Goal: Information Seeking & Learning: Learn about a topic

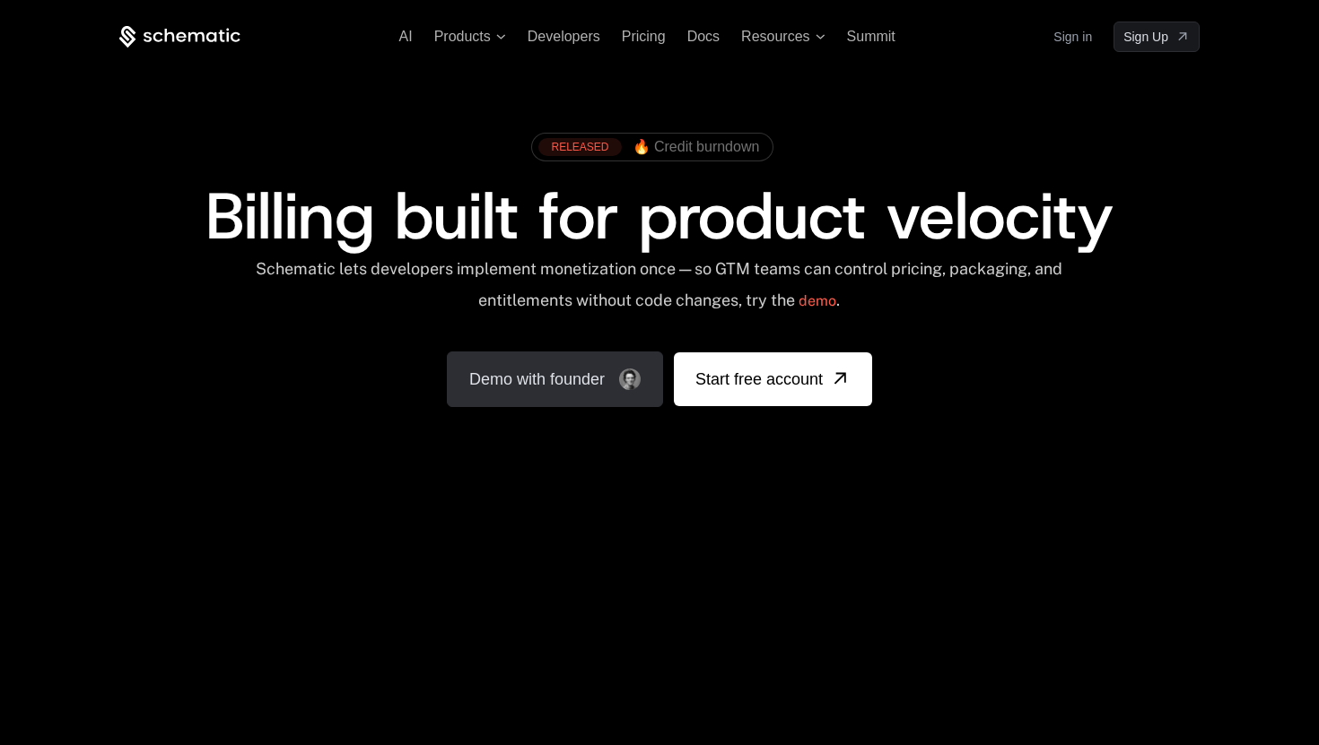
click at [533, 382] on link "Demo with founder" at bounding box center [555, 380] width 216 height 56
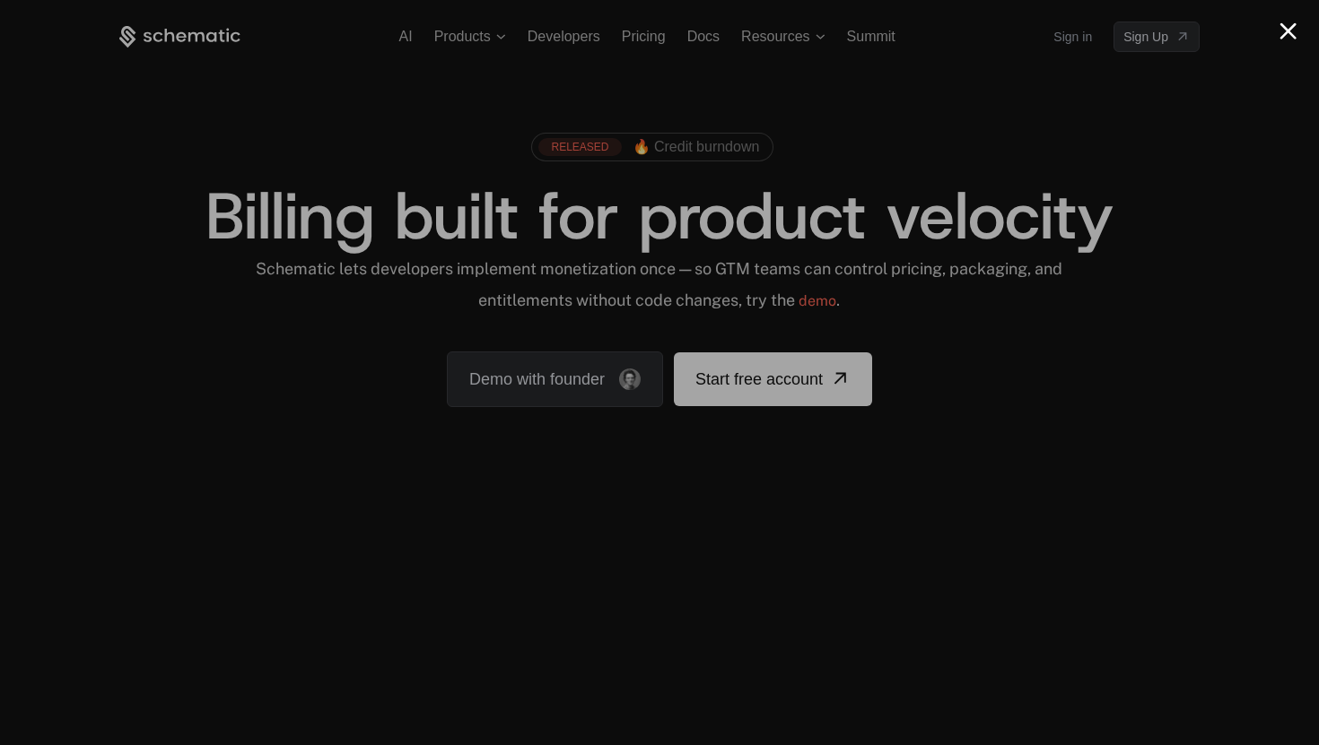
click at [1289, 33] on button "Close modal" at bounding box center [1287, 30] width 17 height 17
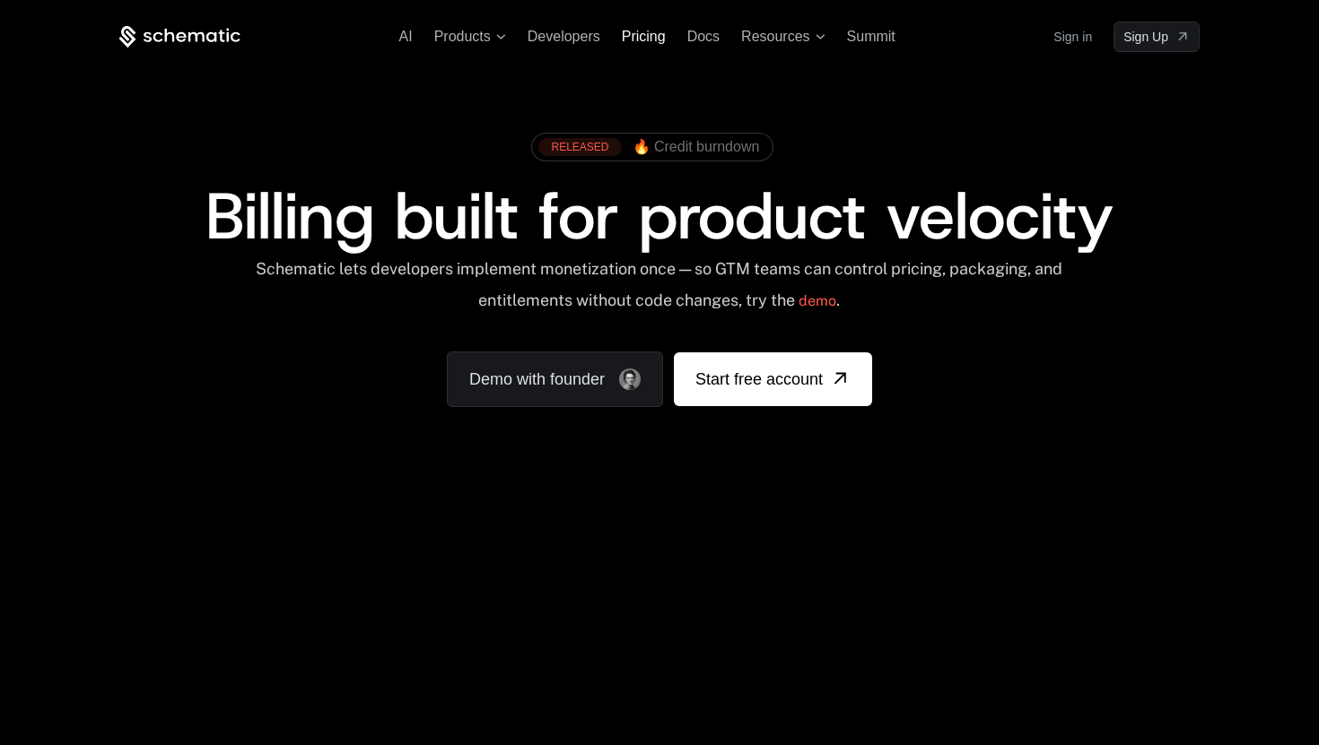
click at [643, 43] on span "Pricing" at bounding box center [644, 36] width 44 height 15
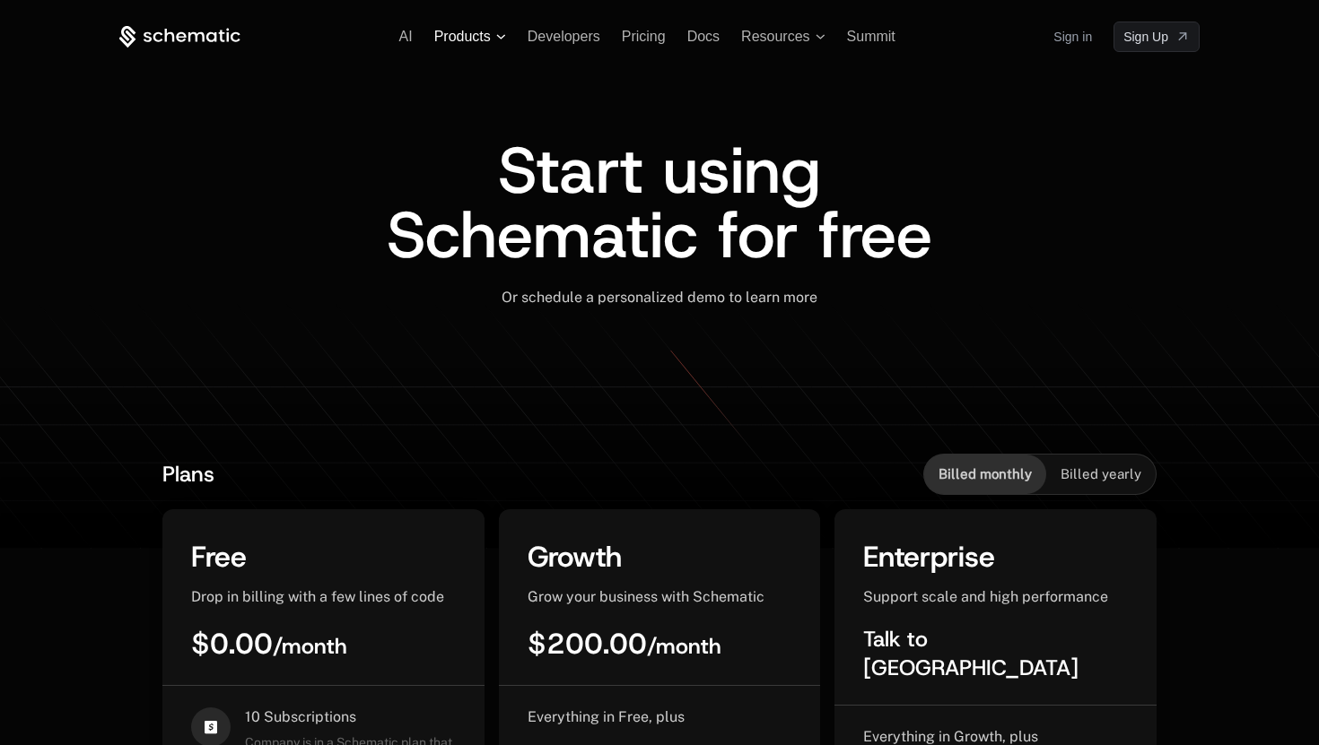
click at [501, 43] on span "Products" at bounding box center [470, 37] width 72 height 16
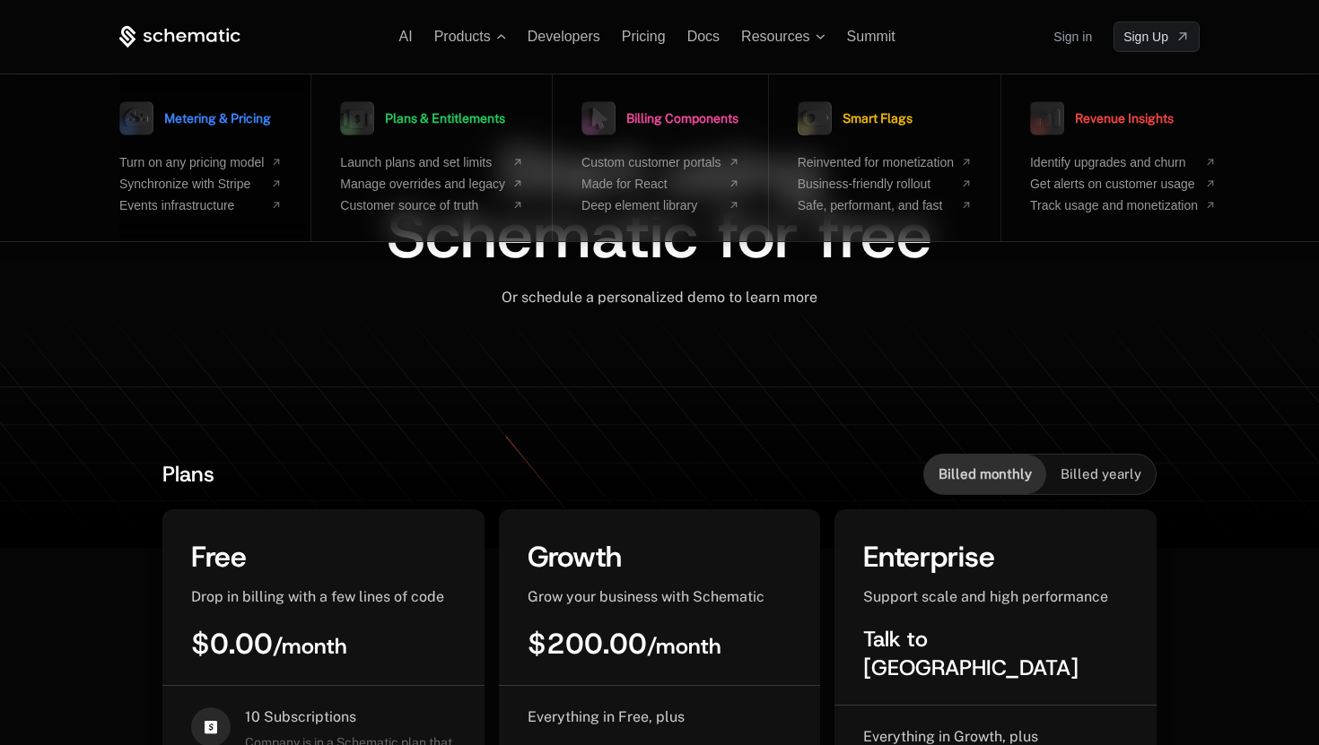
click at [242, 114] on span "Metering & Pricing" at bounding box center [217, 118] width 107 height 13
click at [497, 122] on span "Plans & Entitlements" at bounding box center [445, 118] width 120 height 13
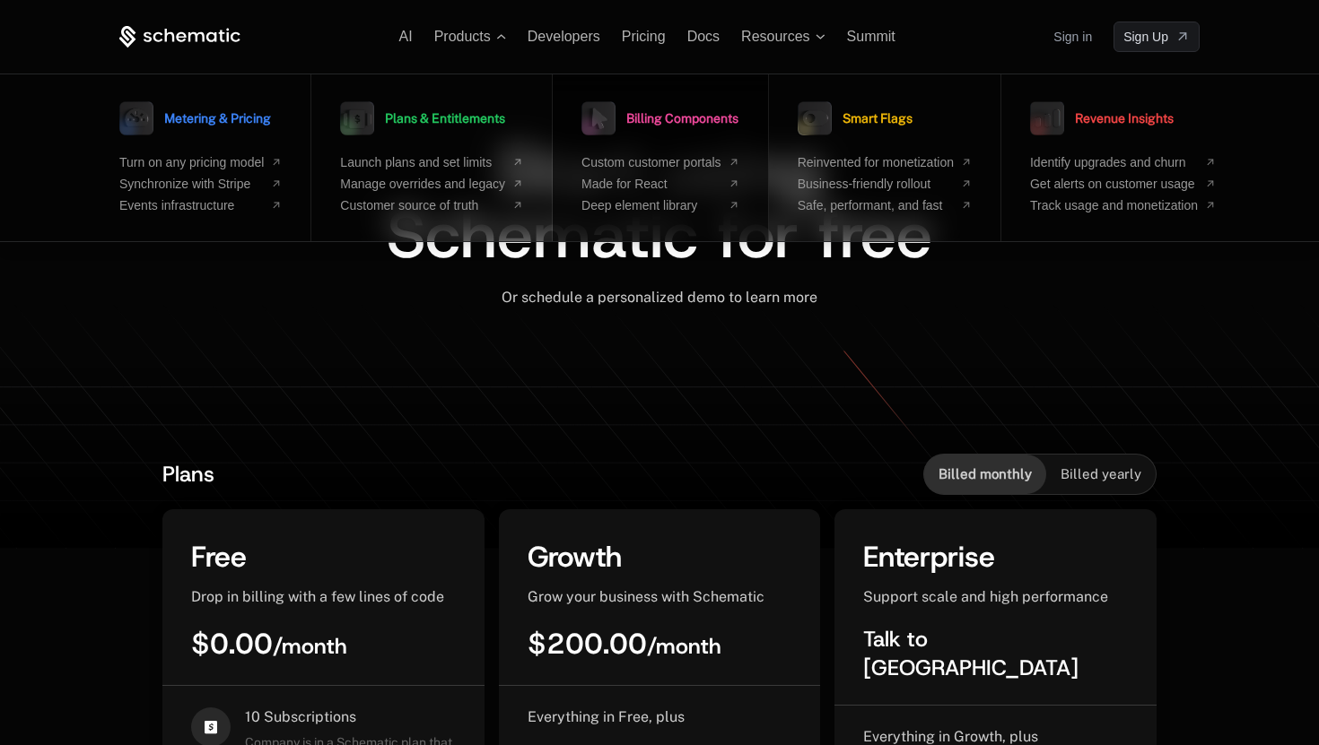
click at [710, 120] on span "Billing Components" at bounding box center [682, 118] width 112 height 13
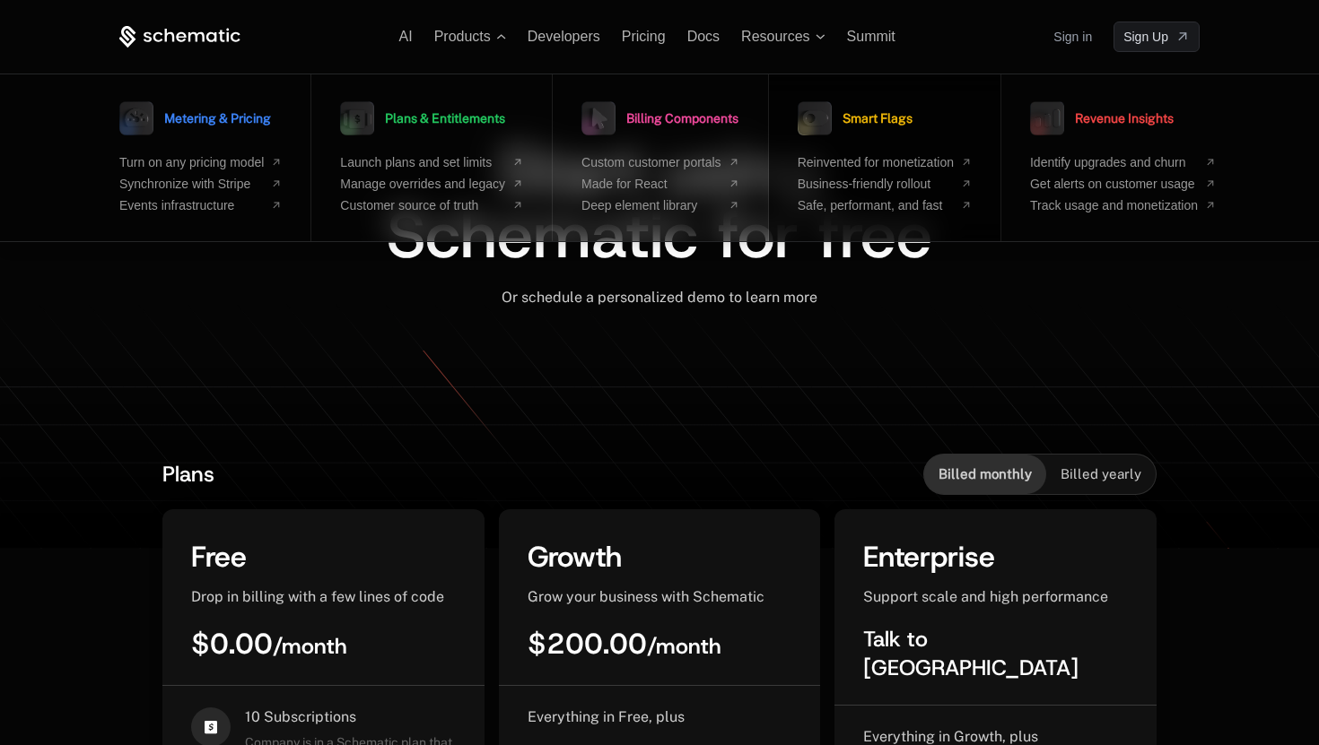
click at [881, 115] on span "Smart Flags" at bounding box center [877, 118] width 70 height 13
click at [782, 36] on span "Resources" at bounding box center [775, 37] width 68 height 16
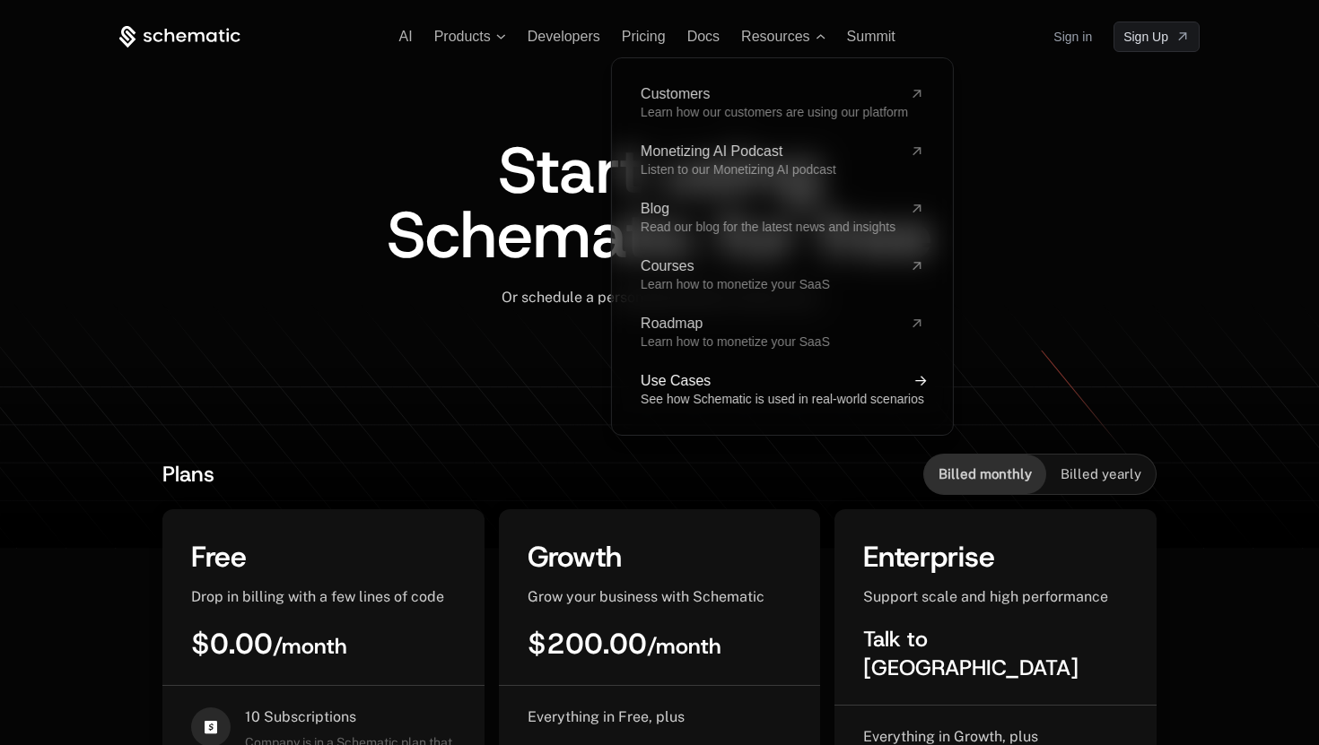
click at [782, 403] on span "See how Schematic is used in real-world scenarios" at bounding box center [781, 399] width 283 height 14
click at [880, 35] on span "Summit" at bounding box center [871, 36] width 48 height 15
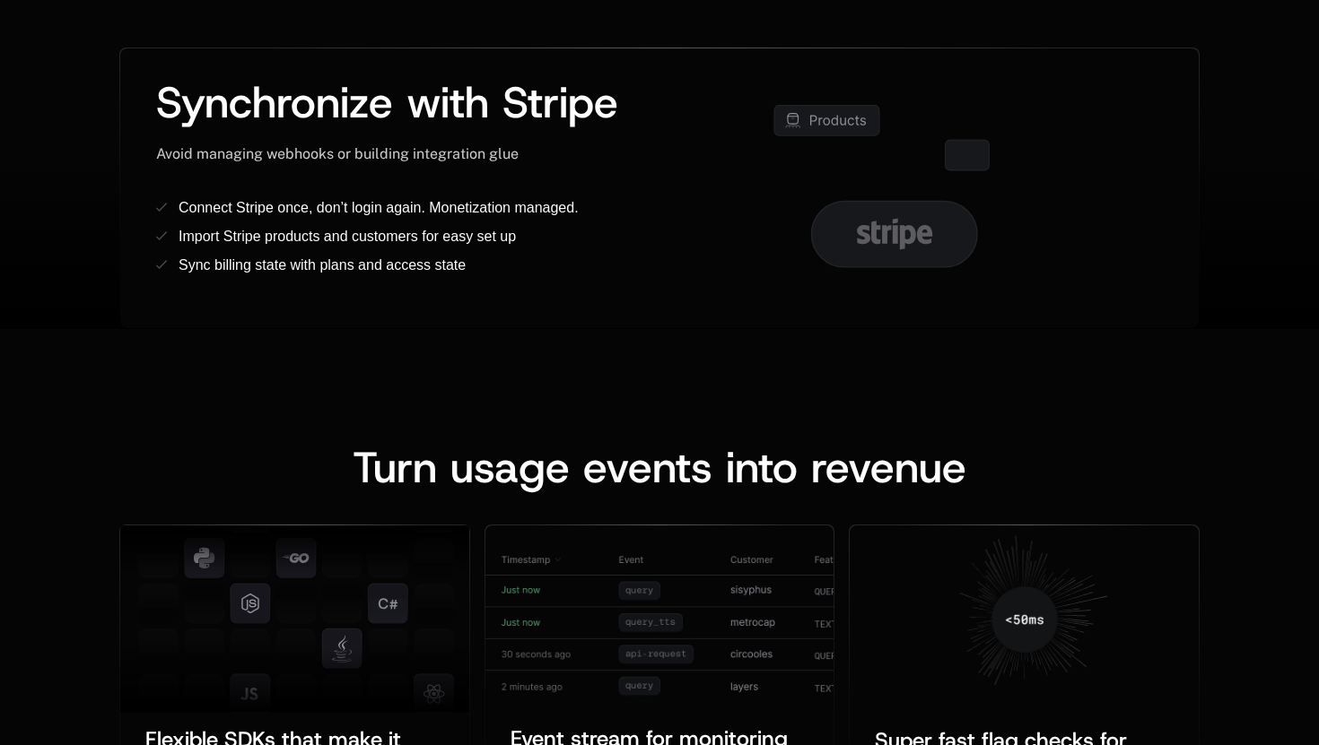
scroll to position [995, 0]
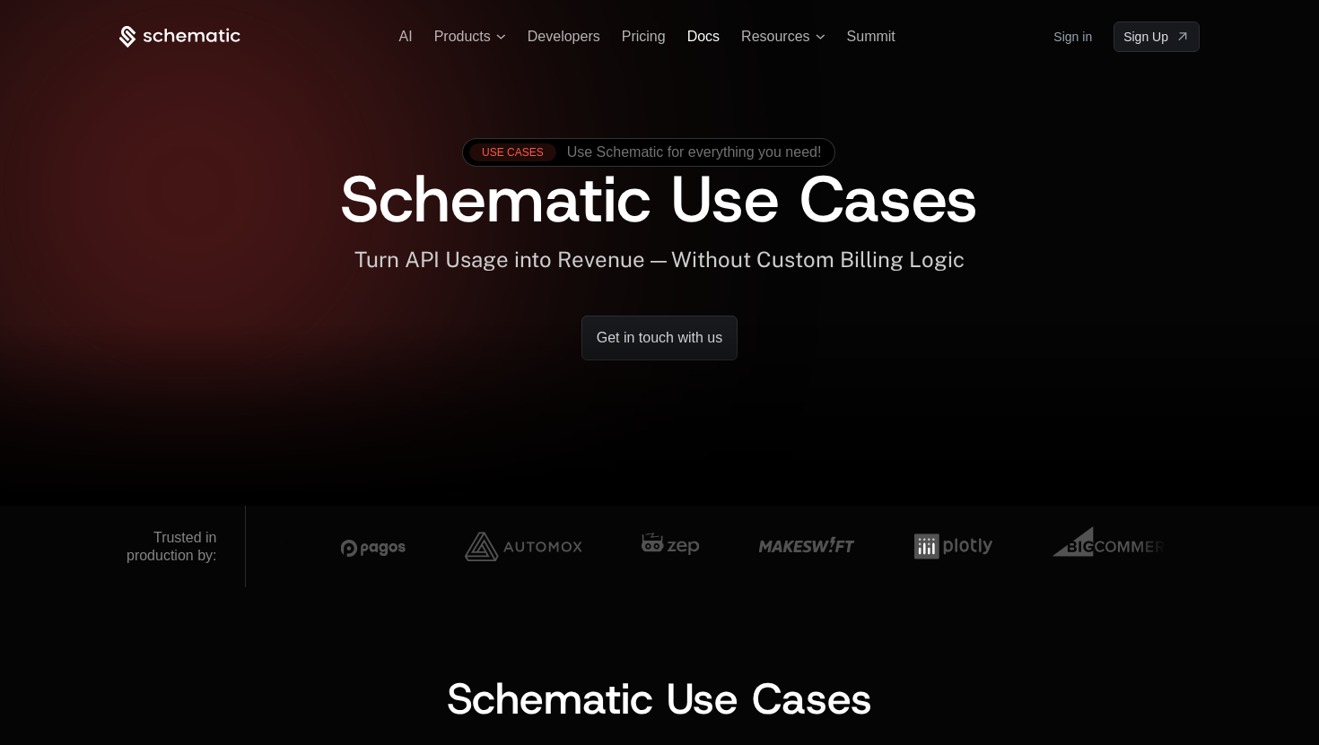
click at [697, 37] on span "Docs" at bounding box center [703, 36] width 32 height 15
